Goal: Navigation & Orientation: Find specific page/section

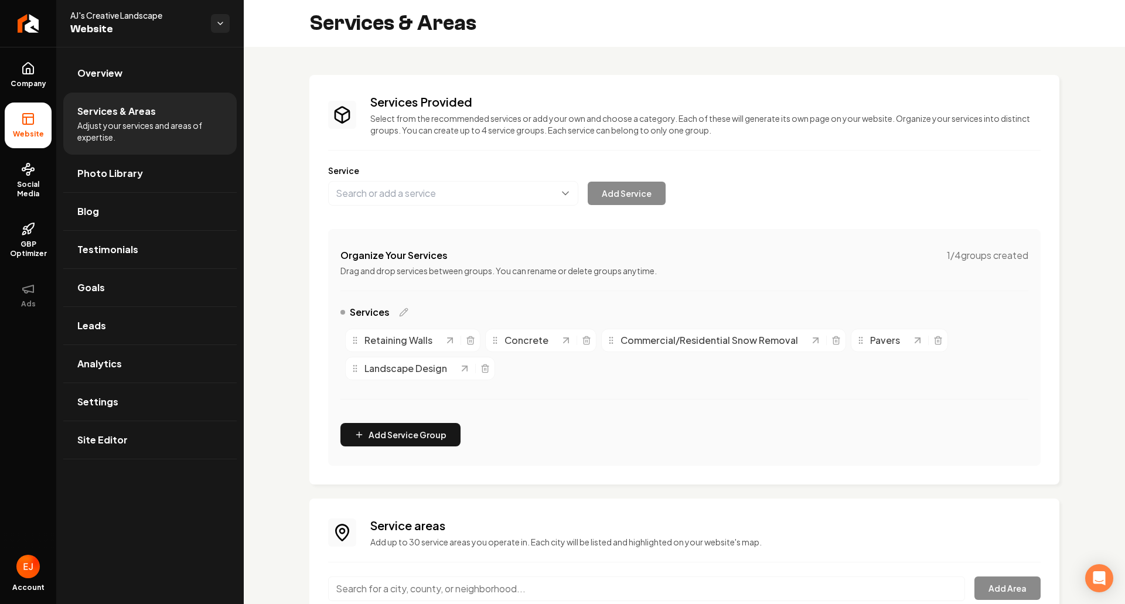
scroll to position [222, 0]
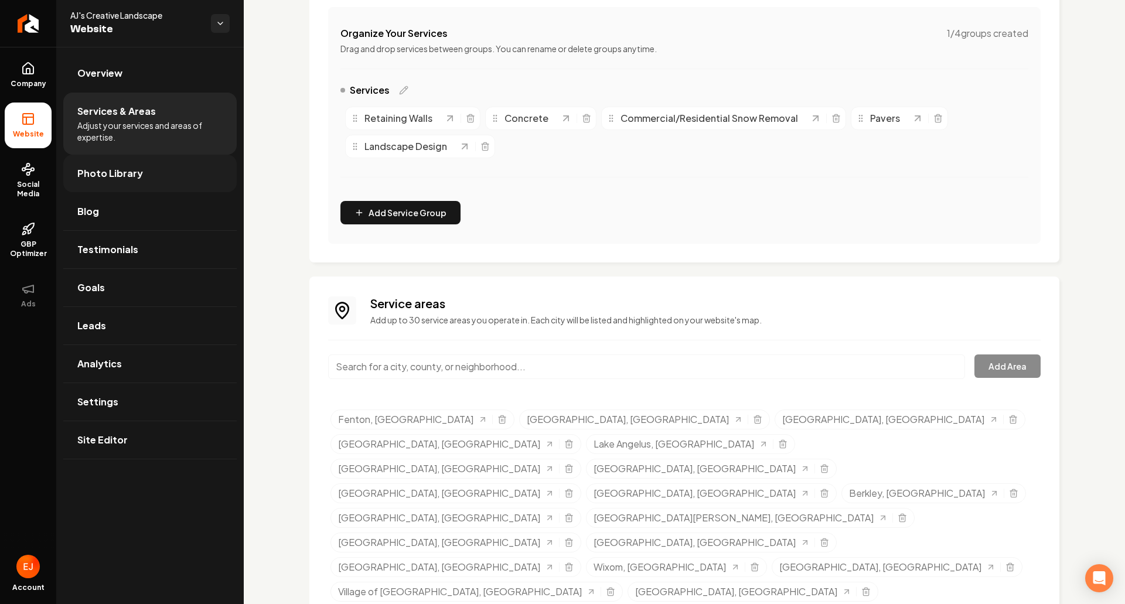
click at [142, 183] on link "Photo Library" at bounding box center [149, 173] width 173 height 37
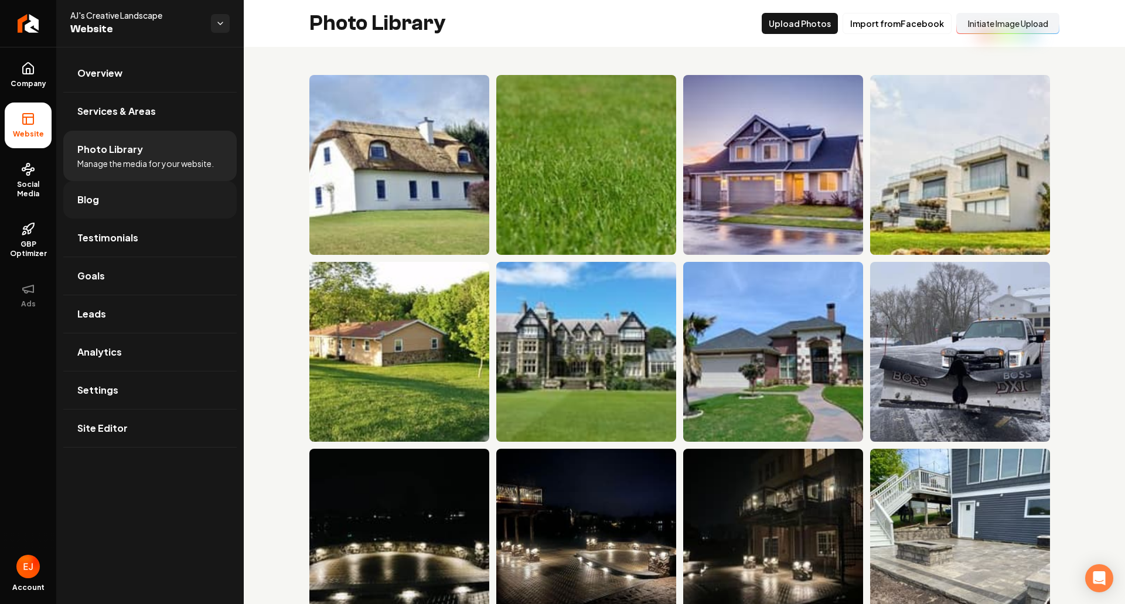
click at [115, 202] on link "Blog" at bounding box center [149, 199] width 173 height 37
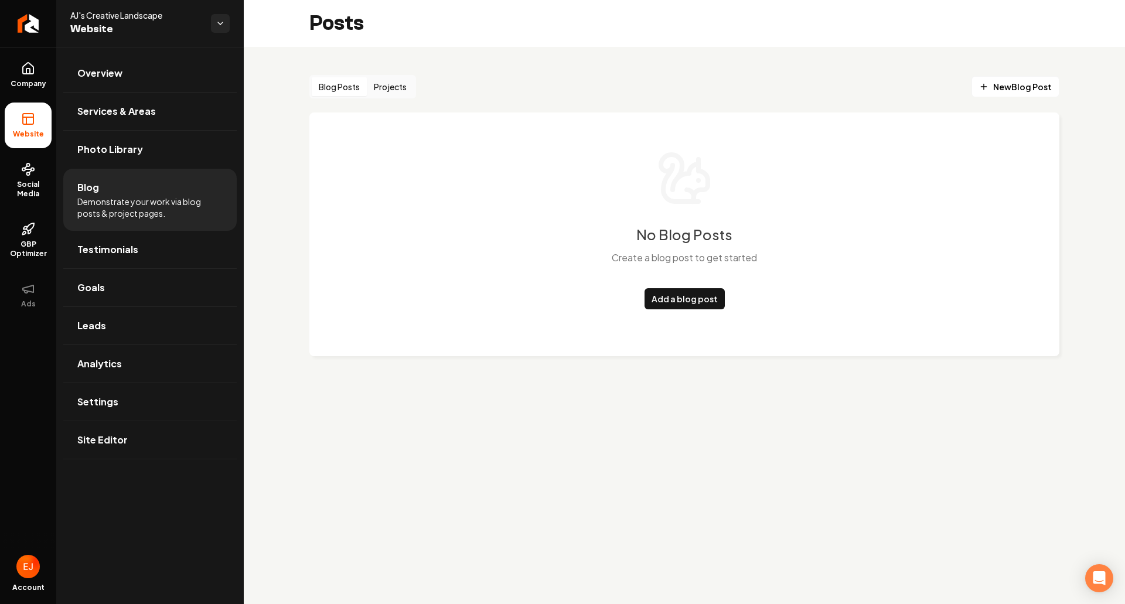
click at [394, 86] on button "Projects" at bounding box center [390, 86] width 47 height 19
click at [151, 155] on link "Photo Library" at bounding box center [149, 149] width 173 height 37
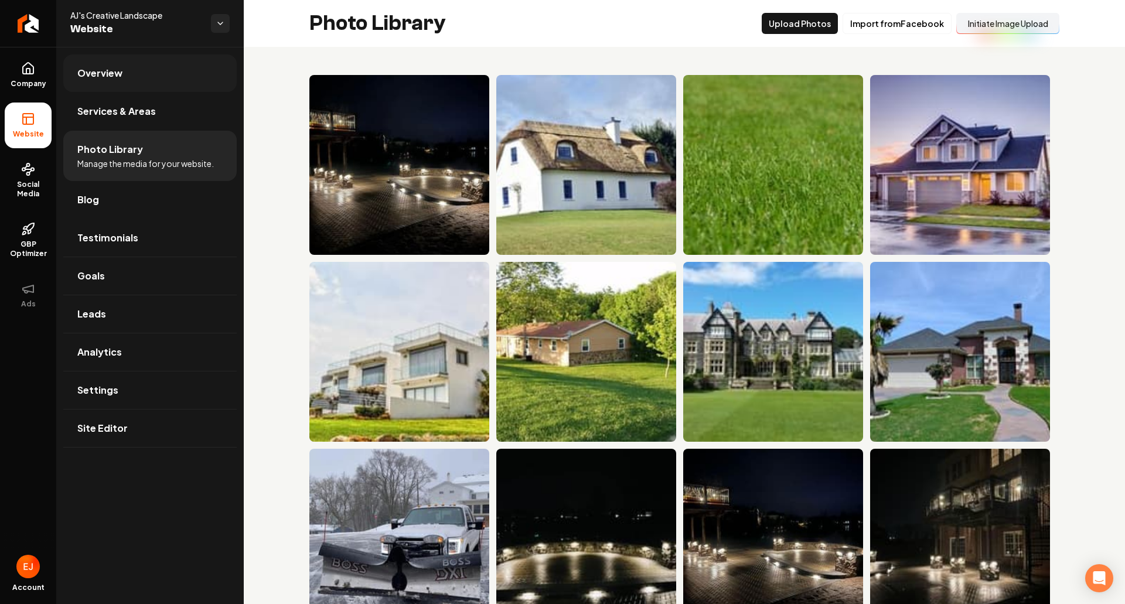
click at [102, 70] on span "Overview" at bounding box center [99, 73] width 45 height 14
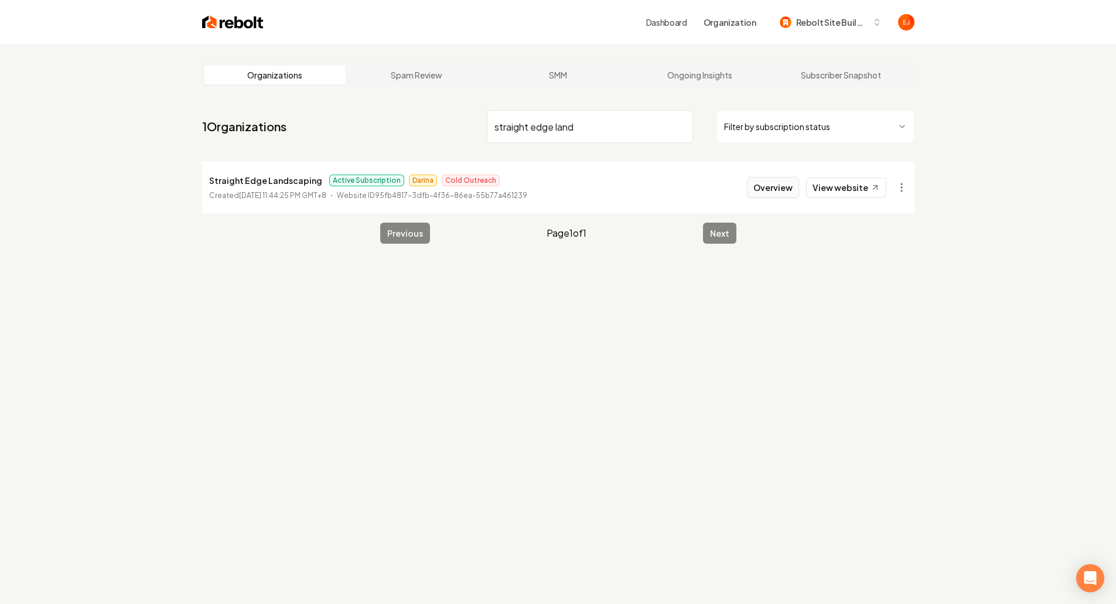
type input "straight edge land"
click at [764, 194] on button "Overview" at bounding box center [773, 187] width 52 height 21
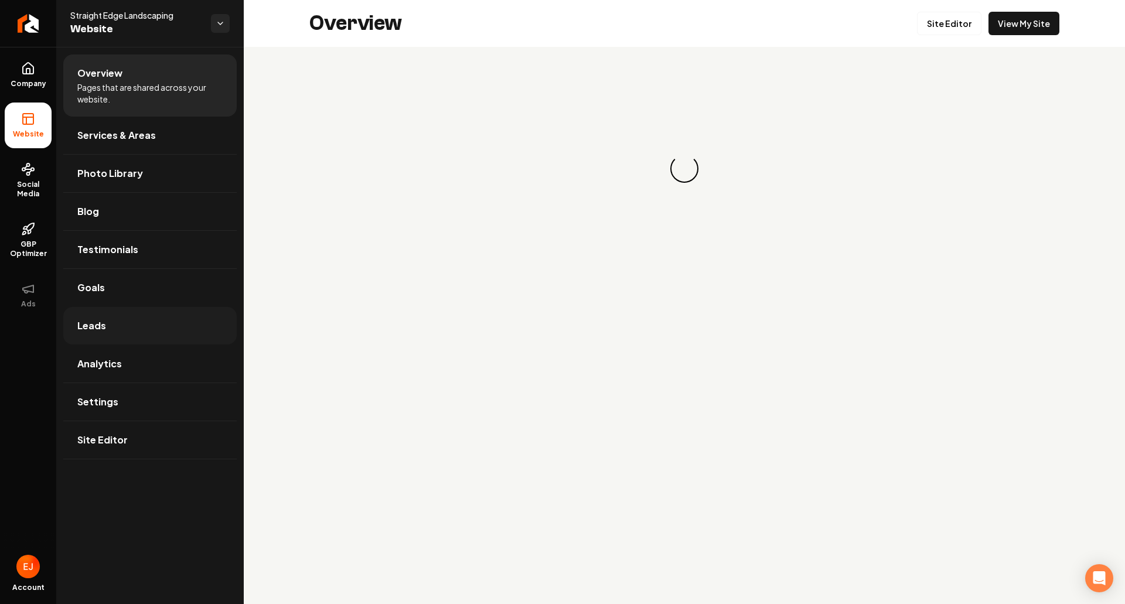
click at [148, 333] on link "Leads" at bounding box center [149, 325] width 173 height 37
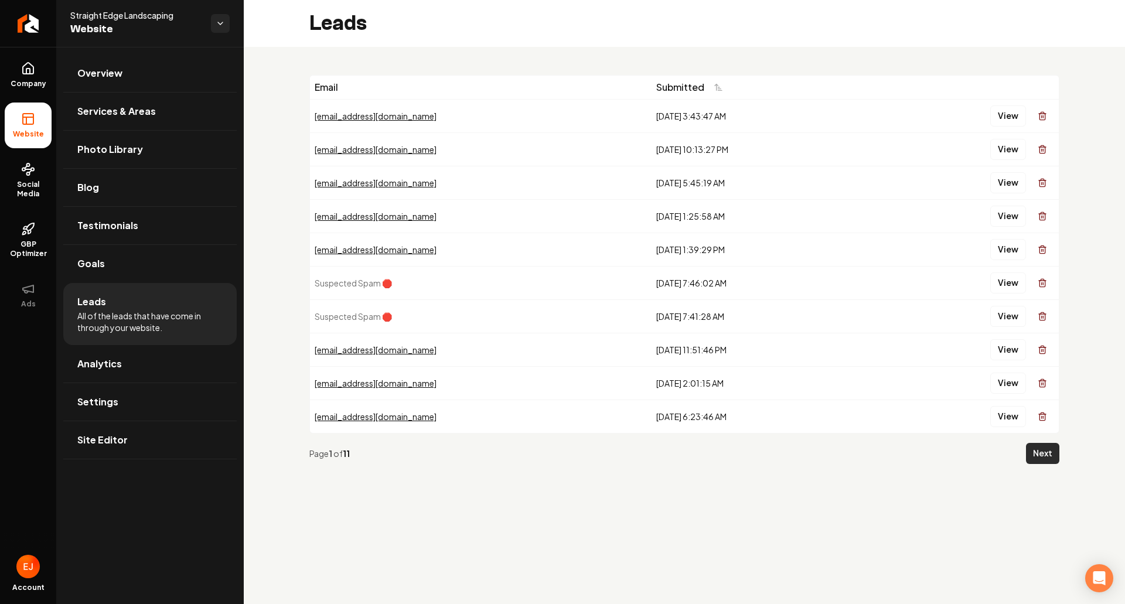
click at [1039, 457] on button "Next" at bounding box center [1042, 453] width 33 height 21
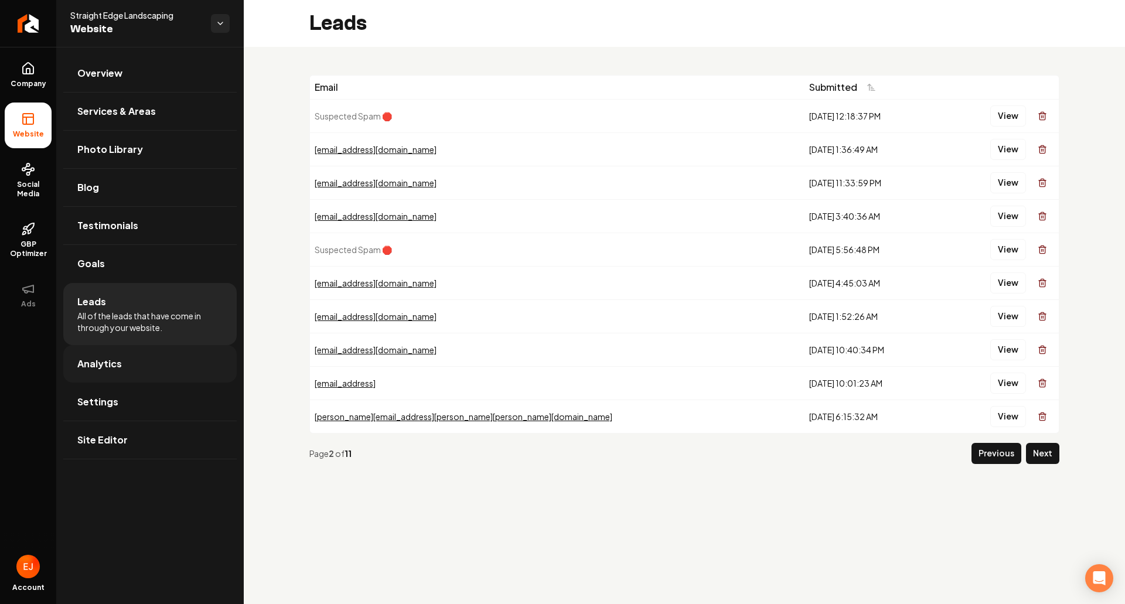
click at [159, 374] on link "Analytics" at bounding box center [149, 363] width 173 height 37
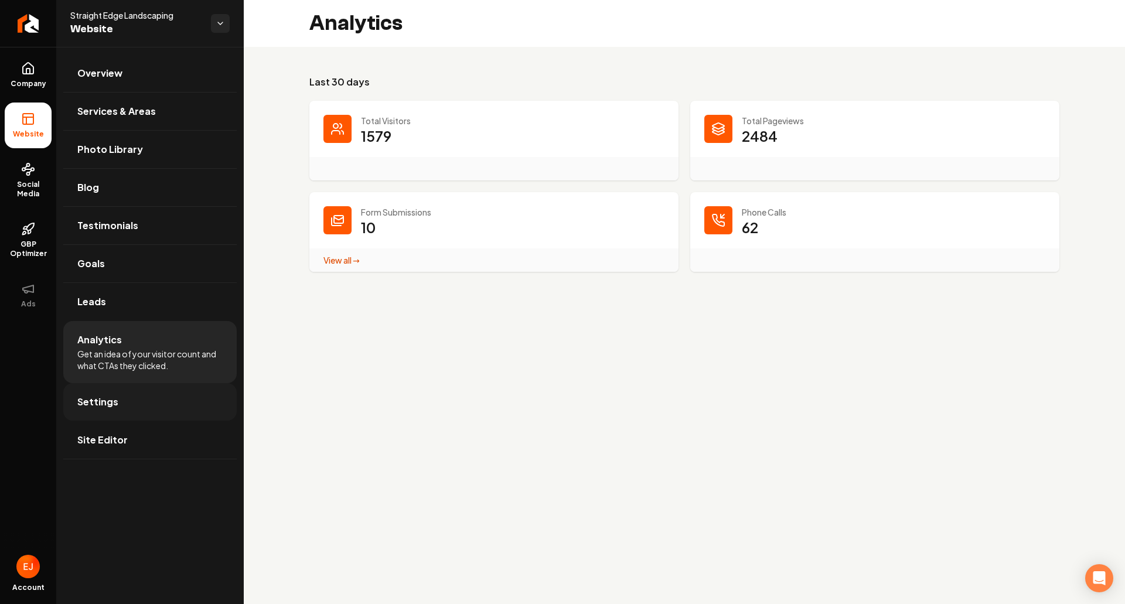
click at [132, 397] on link "Settings" at bounding box center [149, 401] width 173 height 37
